Goal: Book appointment/travel/reservation

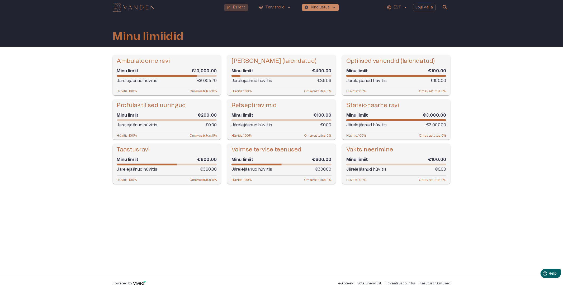
click at [243, 8] on p "Esileht" at bounding box center [239, 8] width 12 height 6
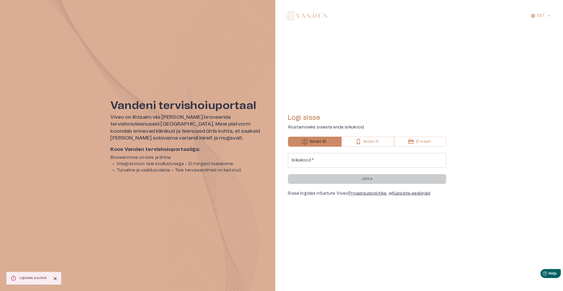
click at [326, 161] on input "Isikukood   *" at bounding box center [367, 160] width 158 height 15
drag, startPoint x: 328, startPoint y: 160, endPoint x: 331, endPoint y: 164, distance: 4.9
click at [328, 160] on input "Isikukood   *" at bounding box center [367, 160] width 158 height 15
type input "**********"
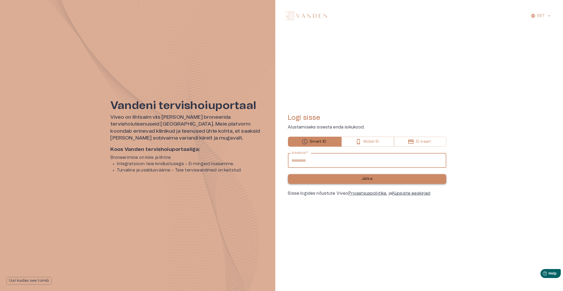
click at [347, 181] on button "Jätka" at bounding box center [367, 179] width 158 height 10
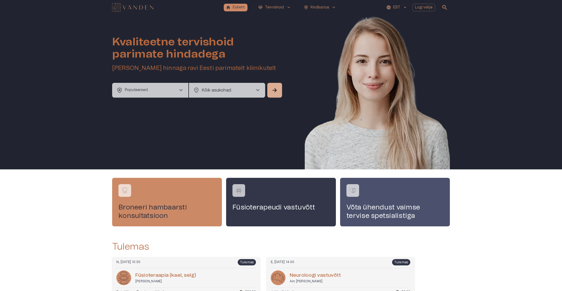
scroll to position [43, 0]
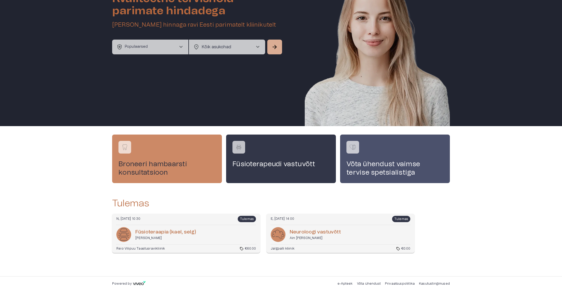
click at [211, 228] on div "Fü­sioter­aapia (kael, selg) [PERSON_NAME]" at bounding box center [186, 234] width 140 height 15
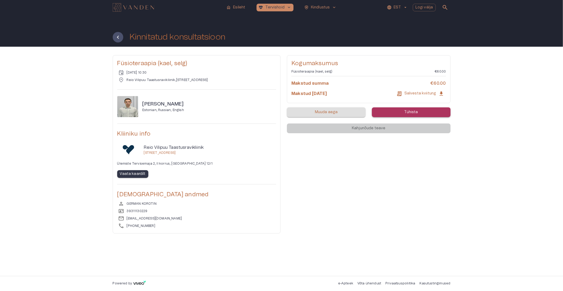
click at [333, 112] on p "Muuda aega" at bounding box center [326, 112] width 23 height 6
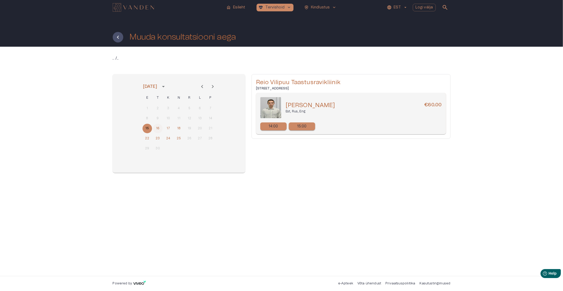
click at [155, 127] on button "16" at bounding box center [157, 128] width 9 height 9
click at [169, 128] on button "17" at bounding box center [168, 128] width 9 height 9
click at [179, 129] on button "18" at bounding box center [178, 128] width 9 height 9
click at [273, 126] on p "10:00" at bounding box center [273, 127] width 9 height 6
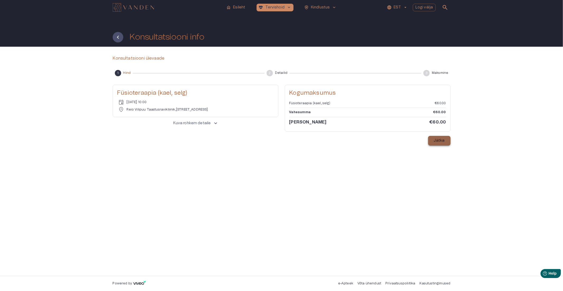
click at [437, 142] on p "Jätka" at bounding box center [439, 141] width 11 height 6
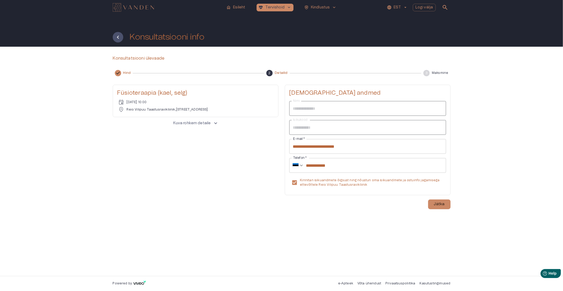
click at [453, 204] on div "**********" at bounding box center [281, 161] width 563 height 229
click at [445, 204] on button "Jätka" at bounding box center [439, 204] width 22 height 10
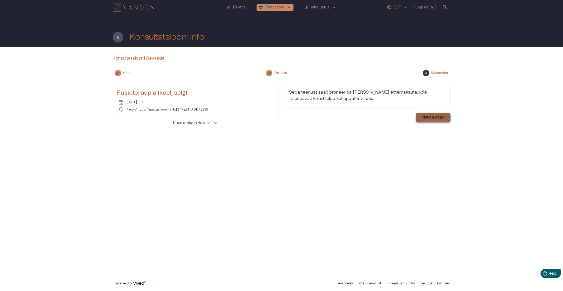
click at [429, 119] on p "Muuda aega" at bounding box center [433, 118] width 23 height 6
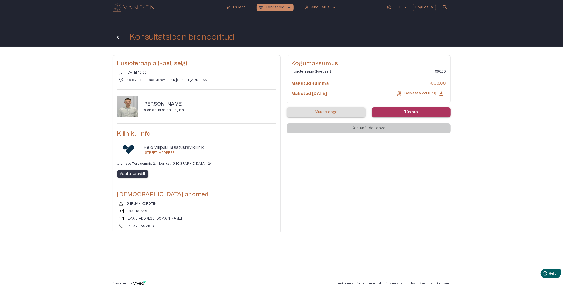
click at [118, 37] on icon "Tagasi" at bounding box center [118, 37] width 6 height 6
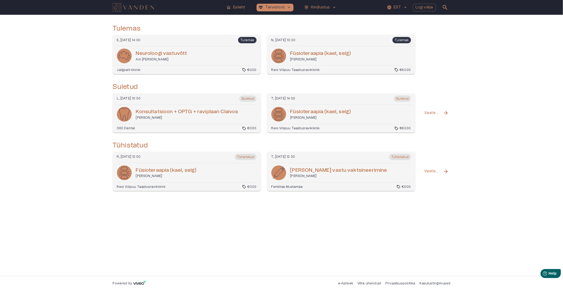
click at [174, 55] on h6 "Neuroloogi vastuvõtt" at bounding box center [161, 53] width 51 height 7
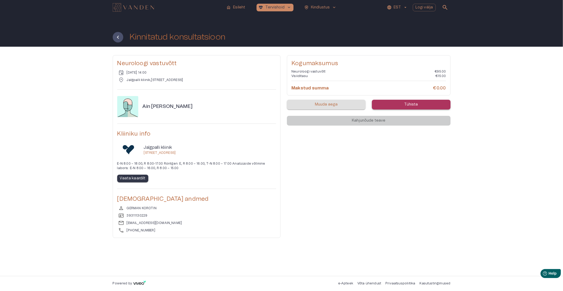
click at [327, 103] on p "Muuda aega" at bounding box center [326, 105] width 23 height 6
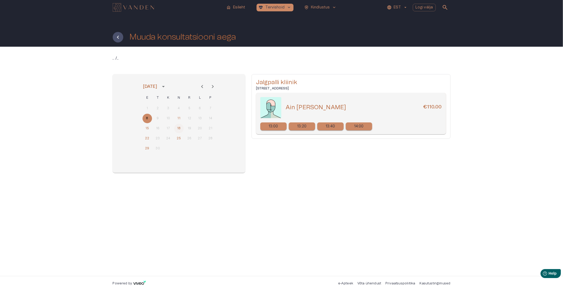
click at [179, 128] on button "18" at bounding box center [178, 128] width 9 height 9
click at [273, 126] on p "15:30" at bounding box center [273, 127] width 9 height 6
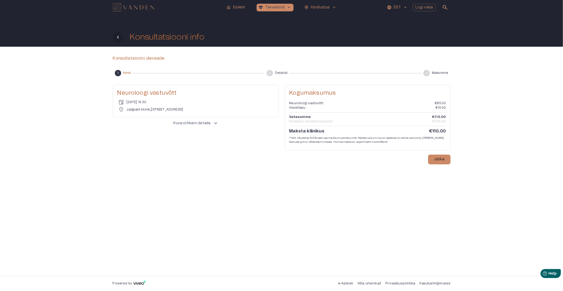
click at [119, 36] on icon "Tagasi" at bounding box center [118, 37] width 6 height 6
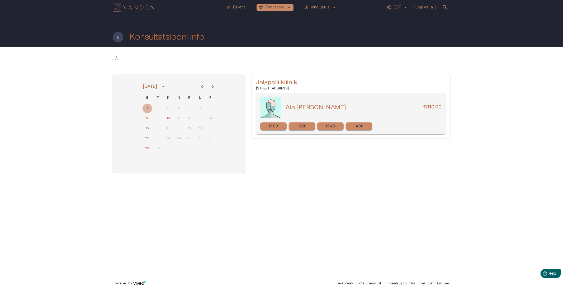
click at [119, 36] on icon "Tagasi" at bounding box center [118, 37] width 6 height 6
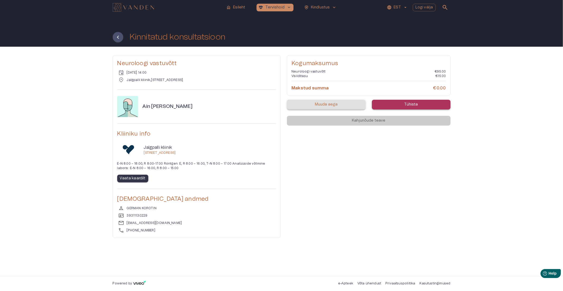
click at [119, 36] on icon "Tagasi" at bounding box center [118, 37] width 6 height 6
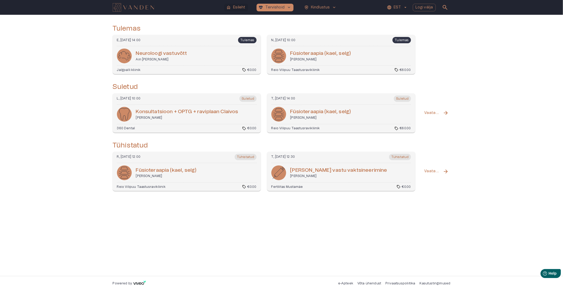
click at [238, 4] on button "home Esileht" at bounding box center [236, 8] width 24 height 8
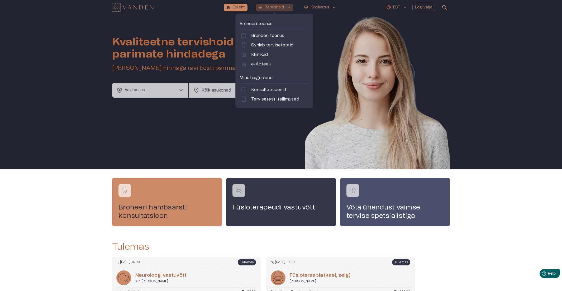
click at [274, 6] on p "Tervishoid" at bounding box center [274, 8] width 19 height 6
